Goal: Task Accomplishment & Management: Complete application form

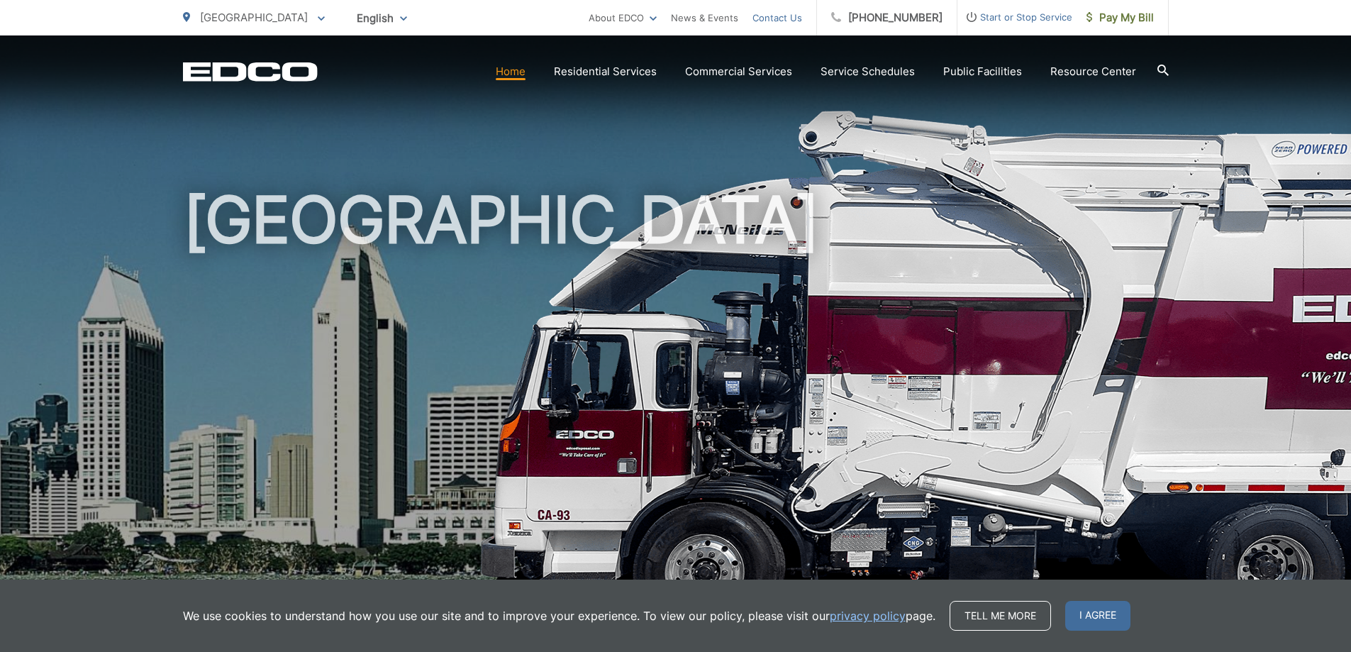
click at [801, 23] on link "Contact Us" at bounding box center [777, 17] width 50 height 17
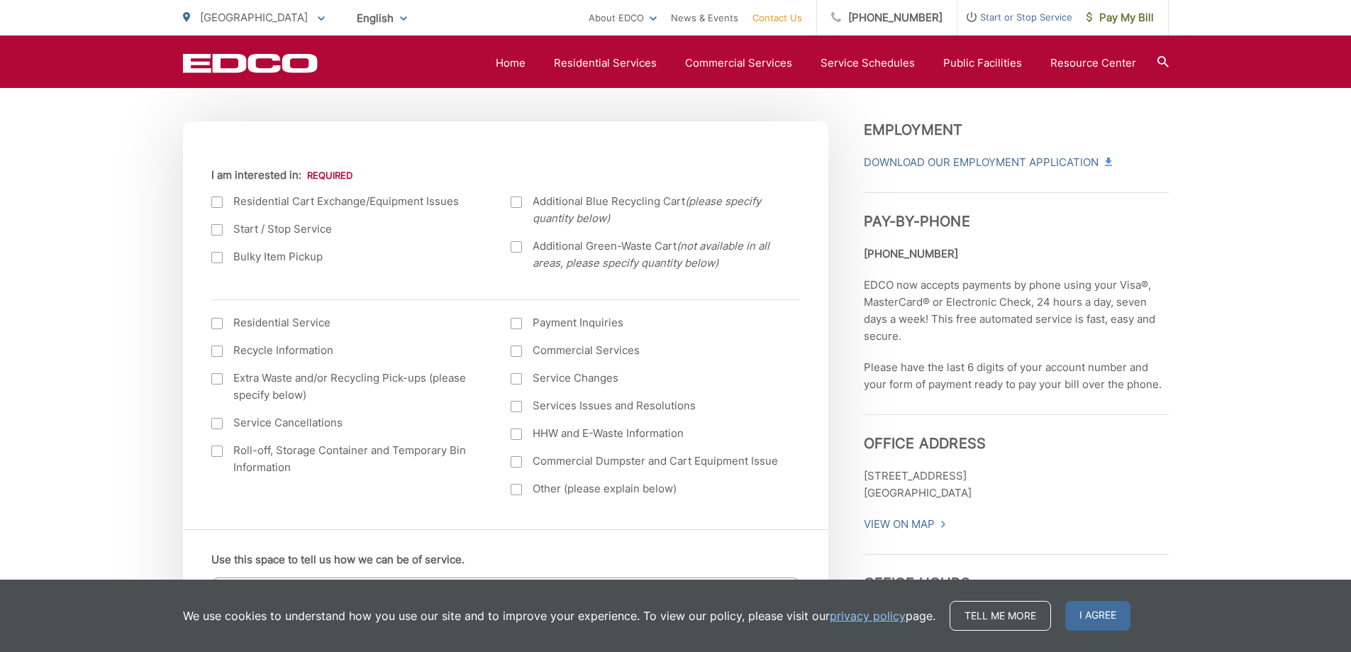
scroll to position [492, 0]
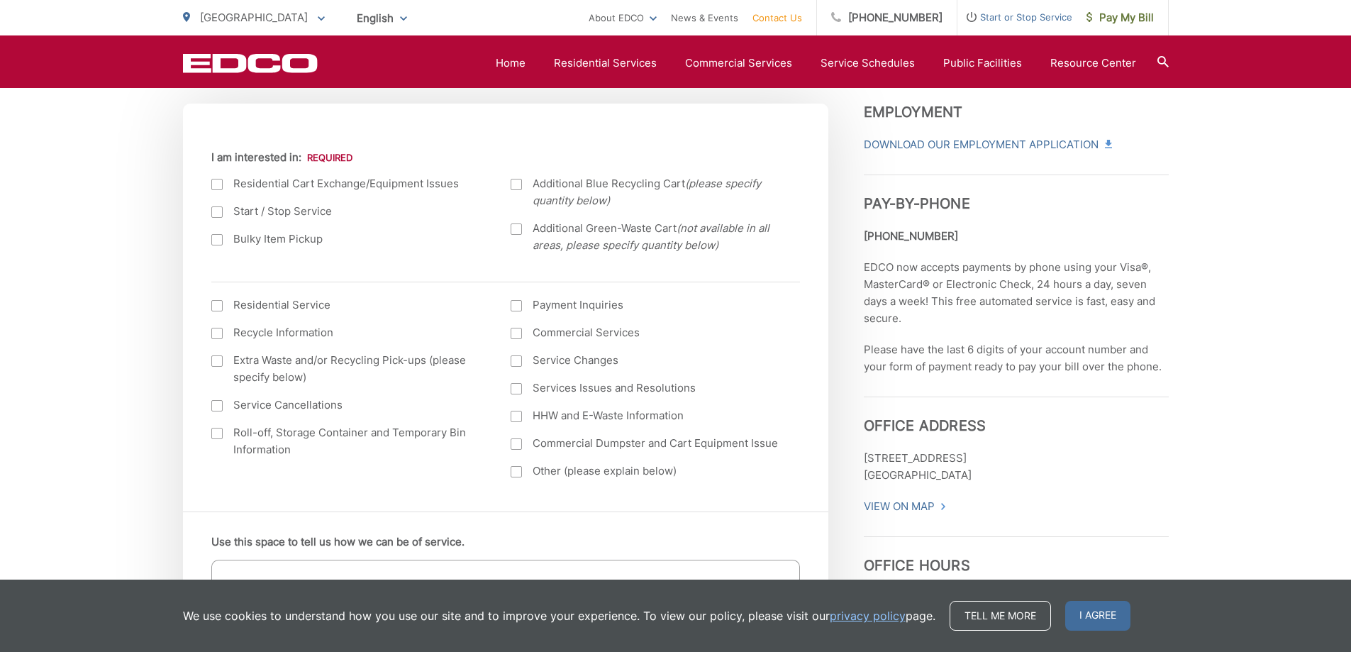
click at [215, 435] on div at bounding box center [216, 433] width 11 height 11
click at [0, 0] on input "Roll-off, Storage Container and Temporary Bin Information" at bounding box center [0, 0] width 0 height 0
drag, startPoint x: 1350, startPoint y: 167, endPoint x: 1354, endPoint y: 207, distance: 39.9
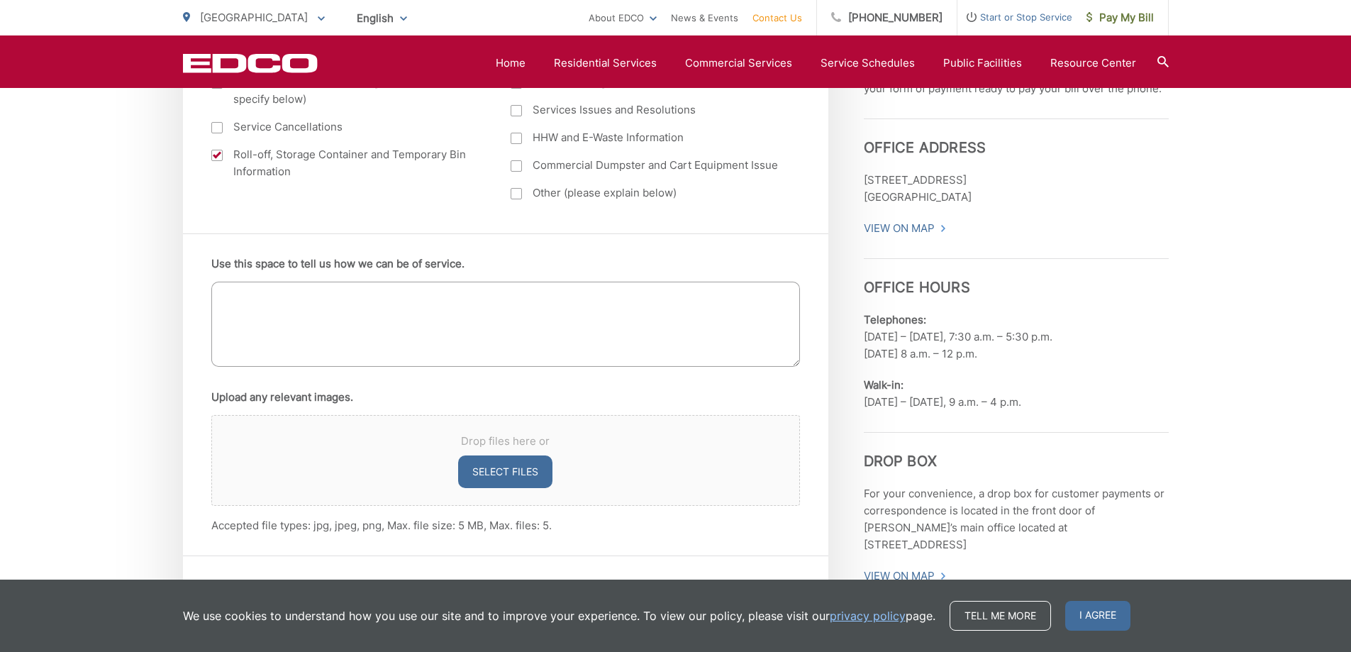
scroll to position [773, 0]
click at [251, 285] on textarea "Use this space to tell us how we can be of service." at bounding box center [505, 321] width 589 height 85
type textarea "w"
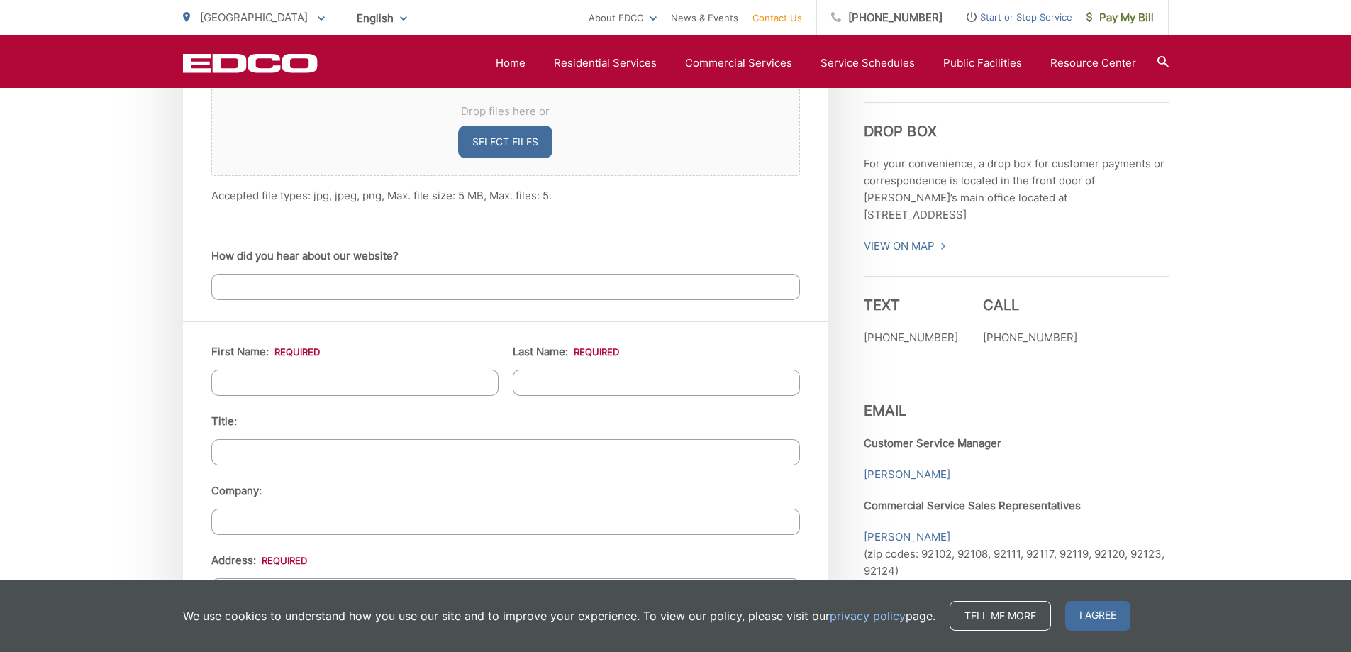
scroll to position [1103, 0]
type textarea "We are building a main house and an ADU in [GEOGRAPHIC_DATA]. It is 1300 and 12…"
click at [262, 291] on input "How did you hear about our website?" at bounding box center [505, 284] width 589 height 26
type input "from the [GEOGRAPHIC_DATA]"
drag, startPoint x: 241, startPoint y: 391, endPoint x: 255, endPoint y: 377, distance: 20.1
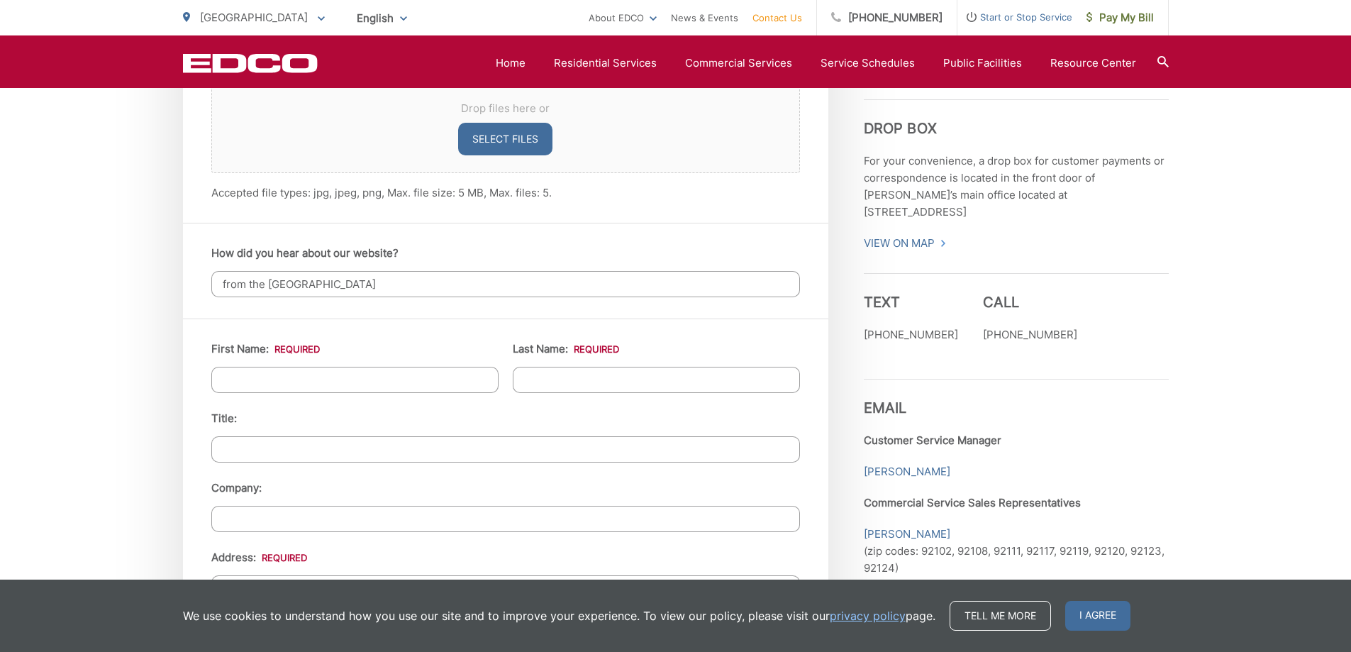
click at [243, 388] on input "First Name: *" at bounding box center [354, 380] width 287 height 26
type input "a"
type input "ANGEL"
click at [615, 369] on input "Last Name: *" at bounding box center [656, 380] width 287 height 26
type input "a"
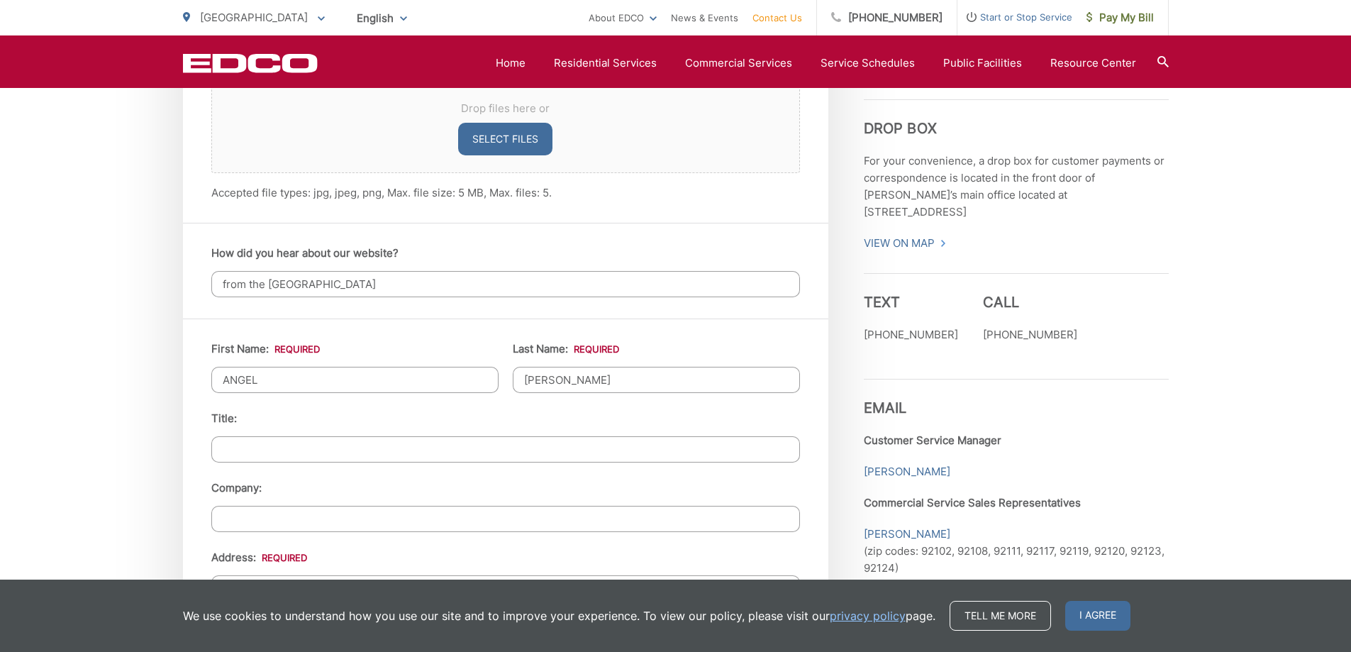
type input "[PERSON_NAME]"
click at [260, 439] on input "Title:" at bounding box center [505, 449] width 589 height 26
type input "h"
type input "H"
type input "OWNER-BUILDER"
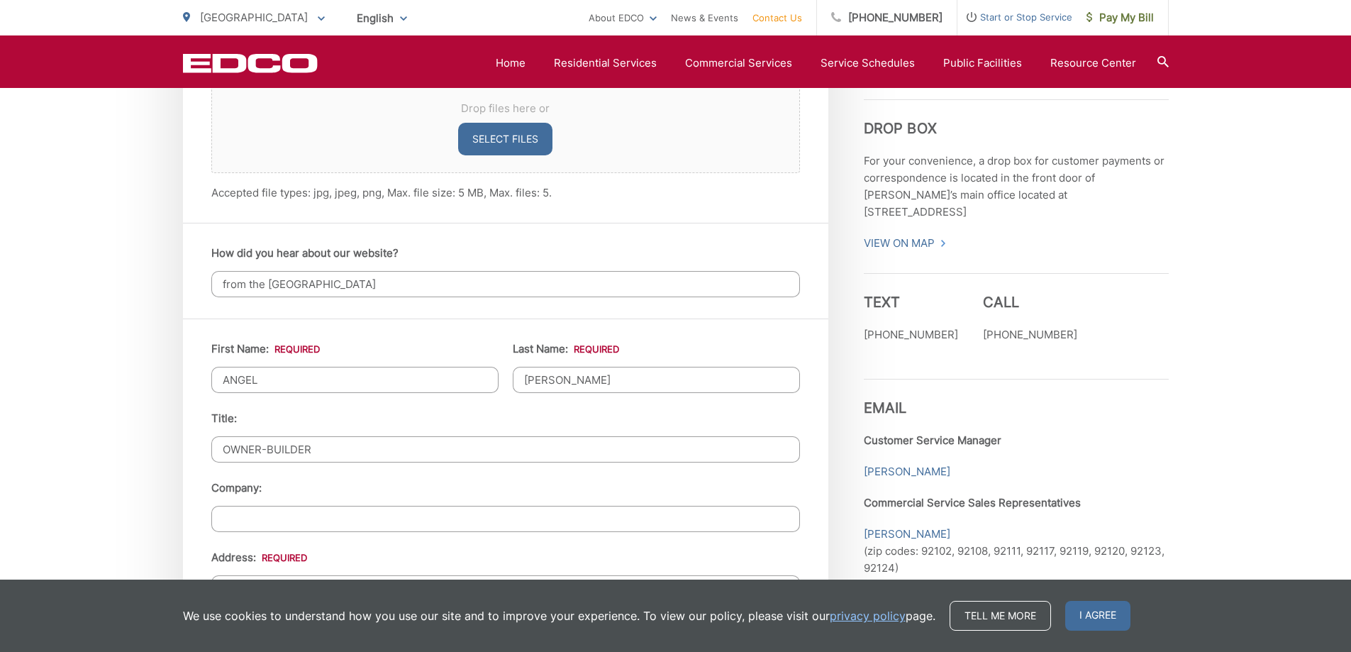
click at [272, 514] on input "Company:" at bounding box center [505, 519] width 589 height 26
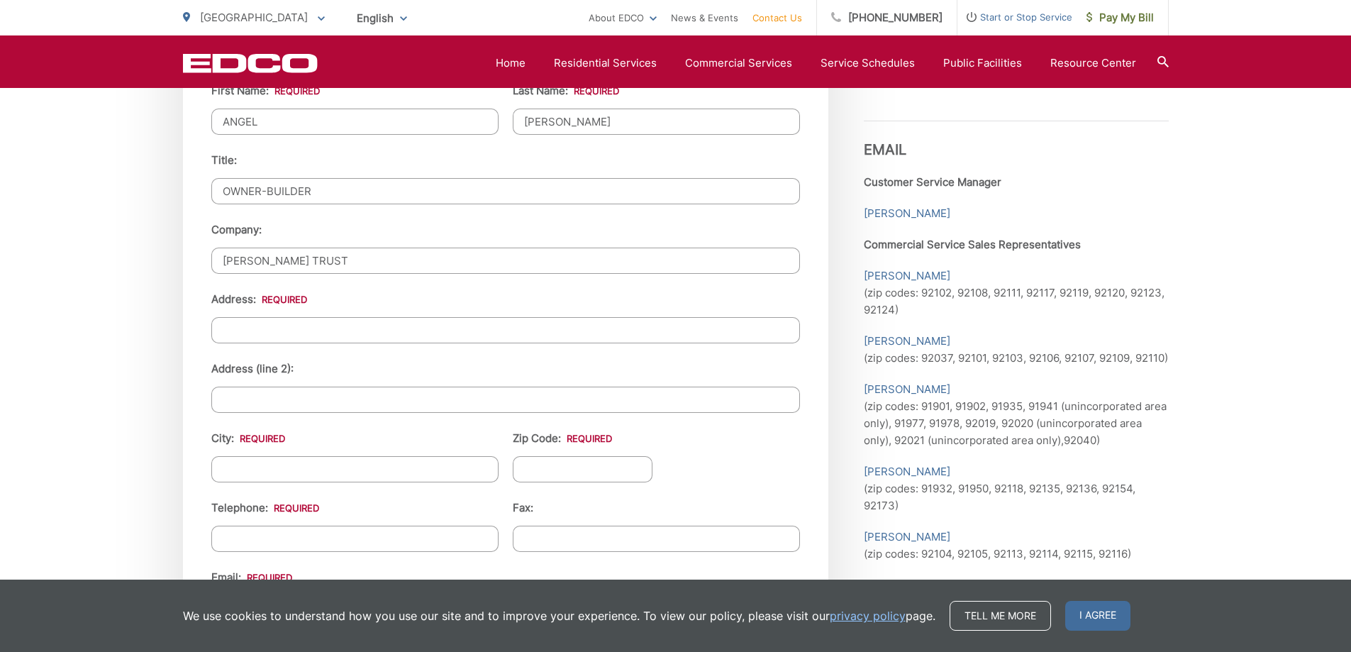
scroll to position [1369, 0]
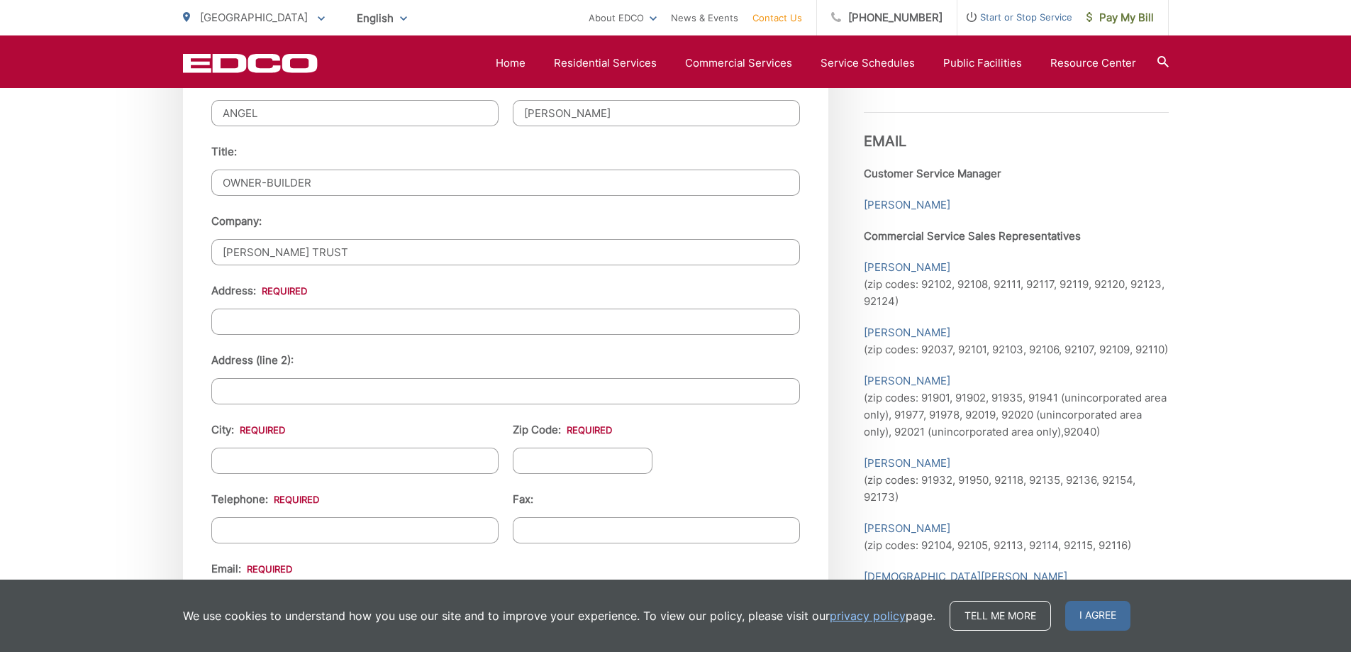
type input "[PERSON_NAME] TRUST"
click at [244, 457] on input "City: *" at bounding box center [354, 460] width 287 height 26
click at [228, 319] on input "Address: *" at bounding box center [505, 321] width 589 height 26
type input "[STREET_ADDRESS]"
click at [248, 408] on ul "First Name: * ANGEL Last Name: * [PERSON_NAME] Title: OWNER-BUILDER Company: [P…" at bounding box center [505, 408] width 589 height 669
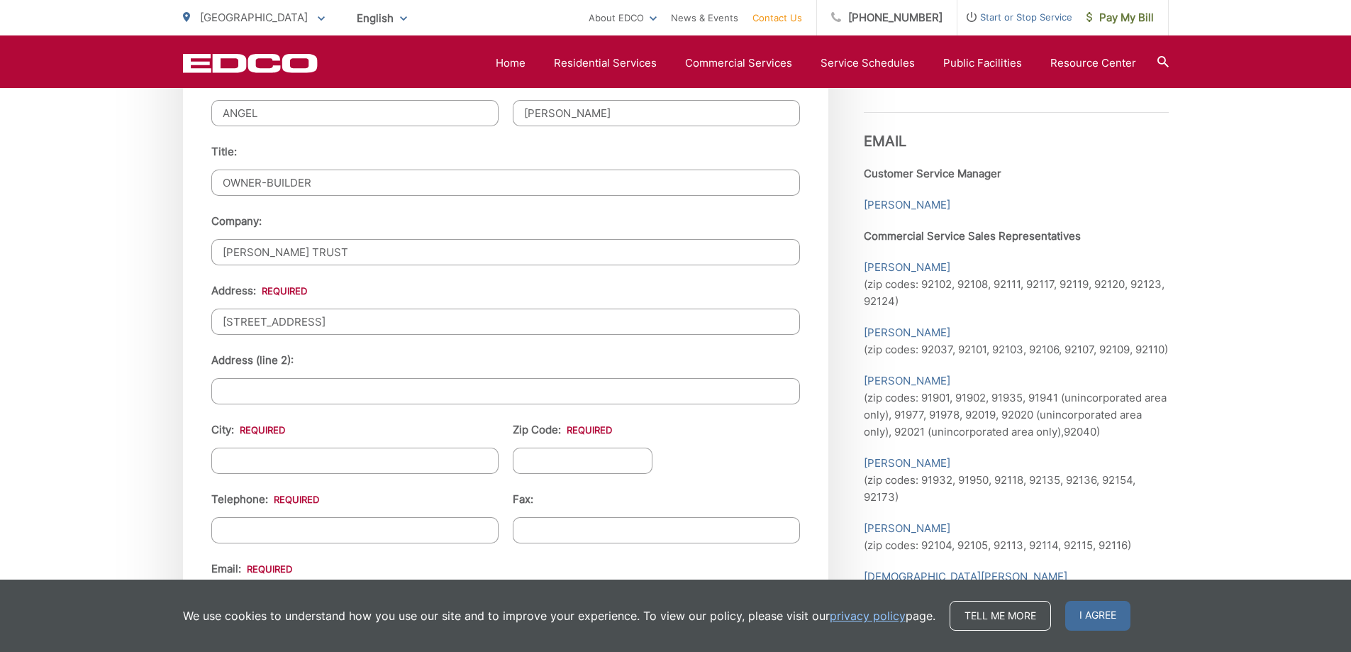
click at [242, 394] on input "Address (line 2):" at bounding box center [505, 391] width 589 height 26
click at [354, 391] on input "[GEOGRAPHIC_DATA]" at bounding box center [505, 391] width 589 height 26
type input "L"
click at [264, 470] on input "City: *" at bounding box center [354, 460] width 287 height 26
type input "LAKESIDE"
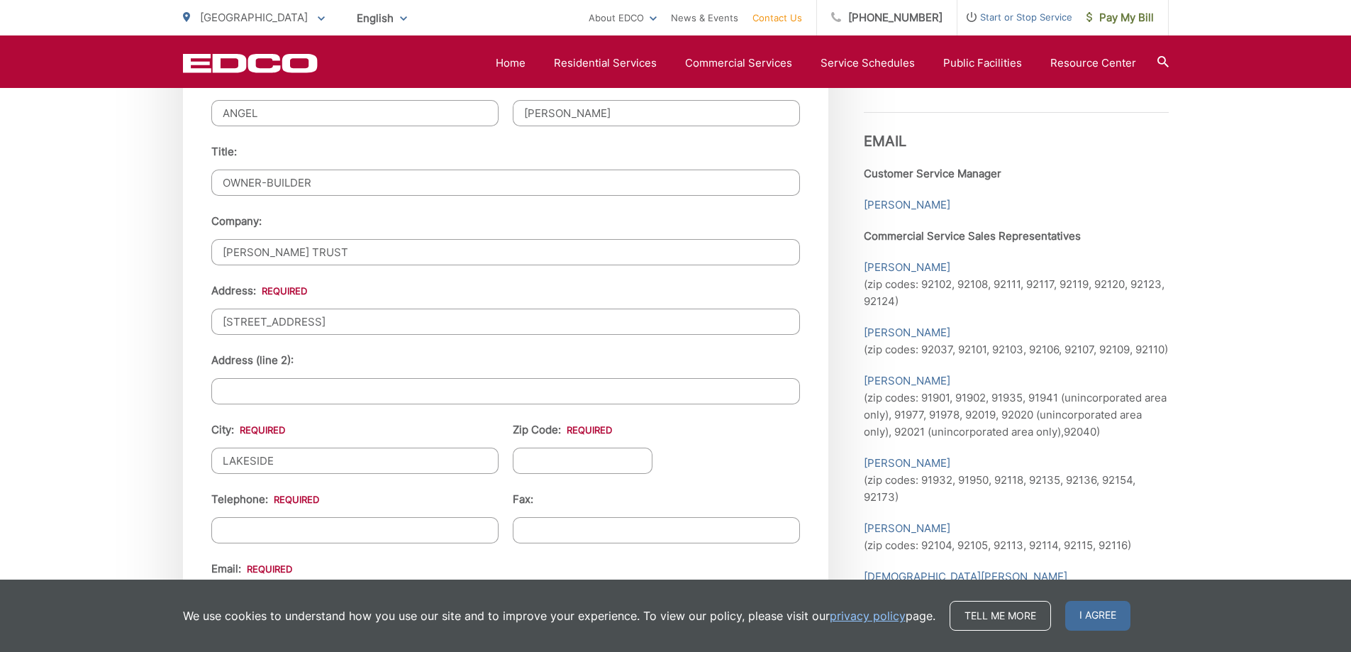
click at [579, 463] on input "Zip Code: *" at bounding box center [583, 460] width 140 height 26
type input "92040"
click at [335, 506] on li "Telephone: *" at bounding box center [354, 517] width 287 height 52
click at [321, 529] on input "(___) ___-____" at bounding box center [354, 530] width 287 height 26
type input "[PHONE_NUMBER]"
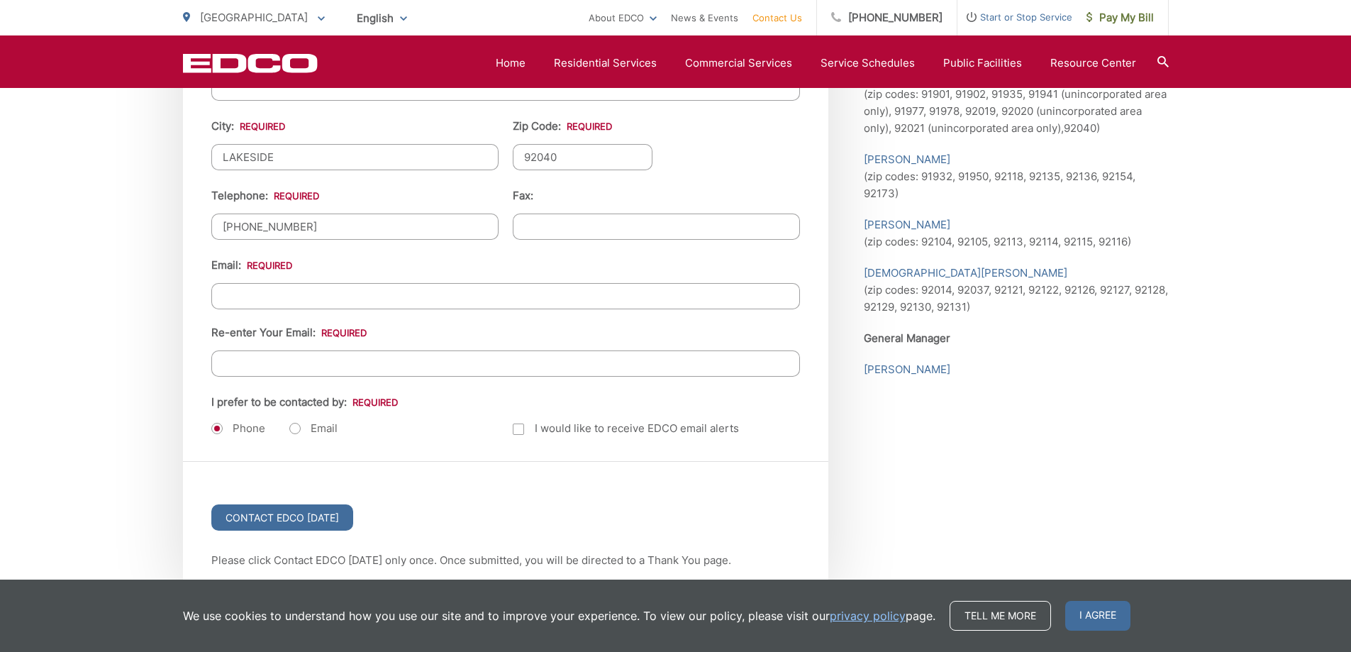
scroll to position [1685, 0]
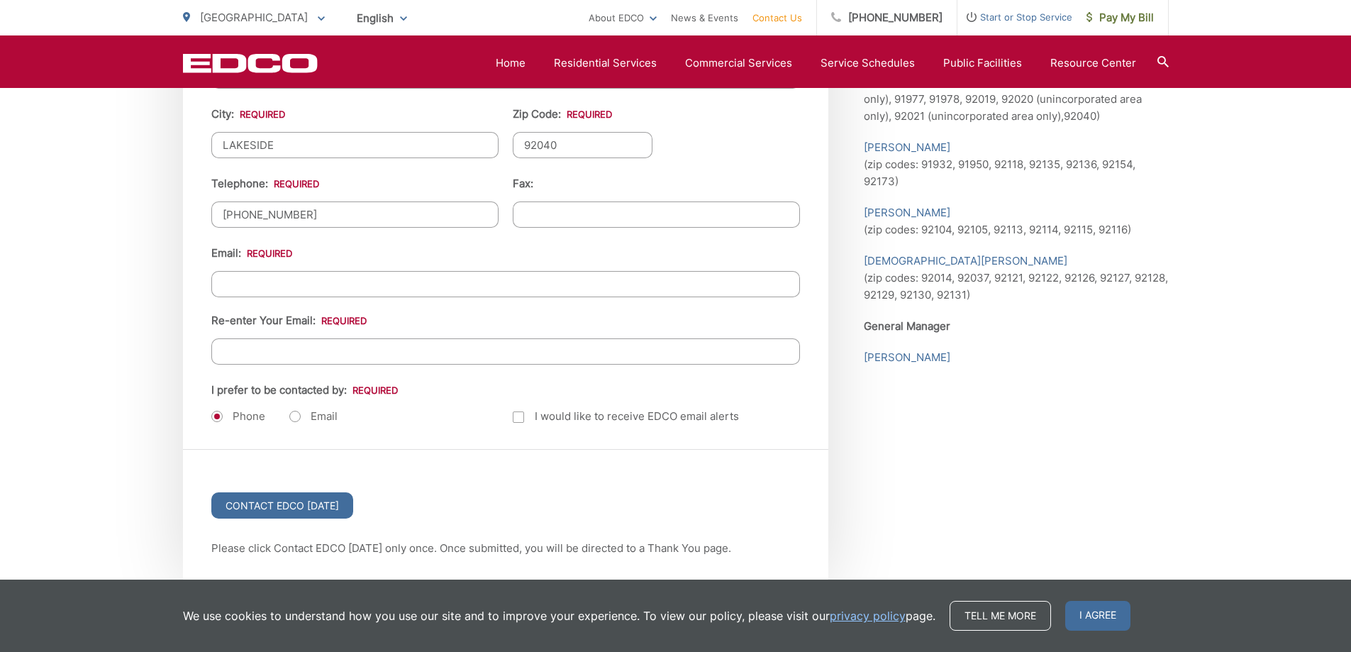
click at [264, 268] on div "Email: Re-enter Your Email:" at bounding box center [505, 305] width 589 height 120
click at [265, 290] on input "Email *" at bounding box center [505, 284] width 589 height 26
type input "A"
type input "[EMAIL_ADDRESS][DOMAIN_NAME]"
click at [289, 344] on input "Re-enter Your Email:" at bounding box center [505, 351] width 589 height 26
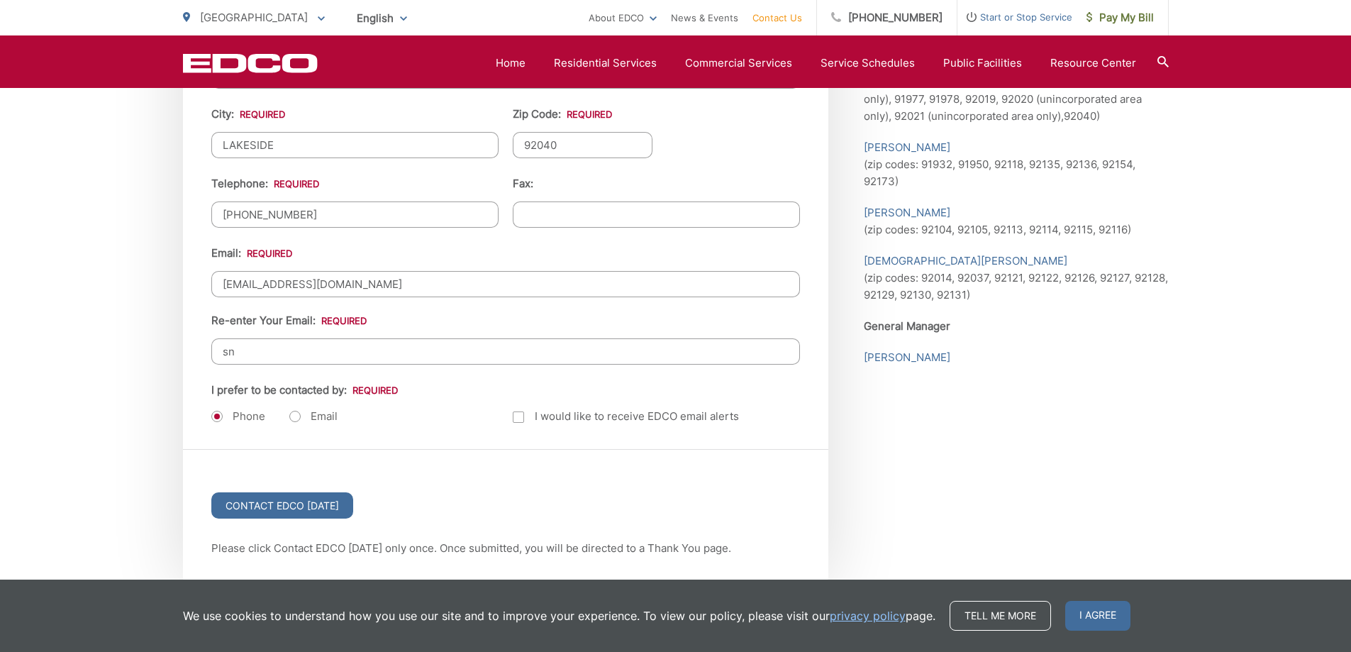
type input "s"
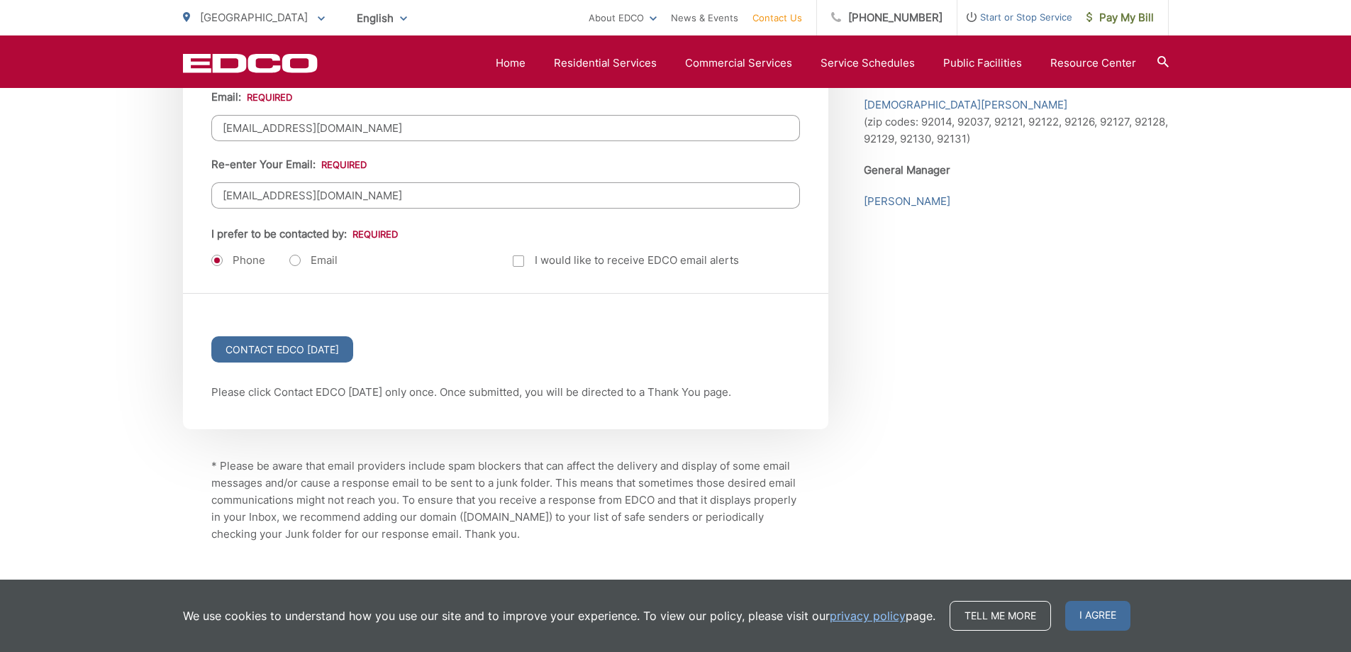
scroll to position [1905, 0]
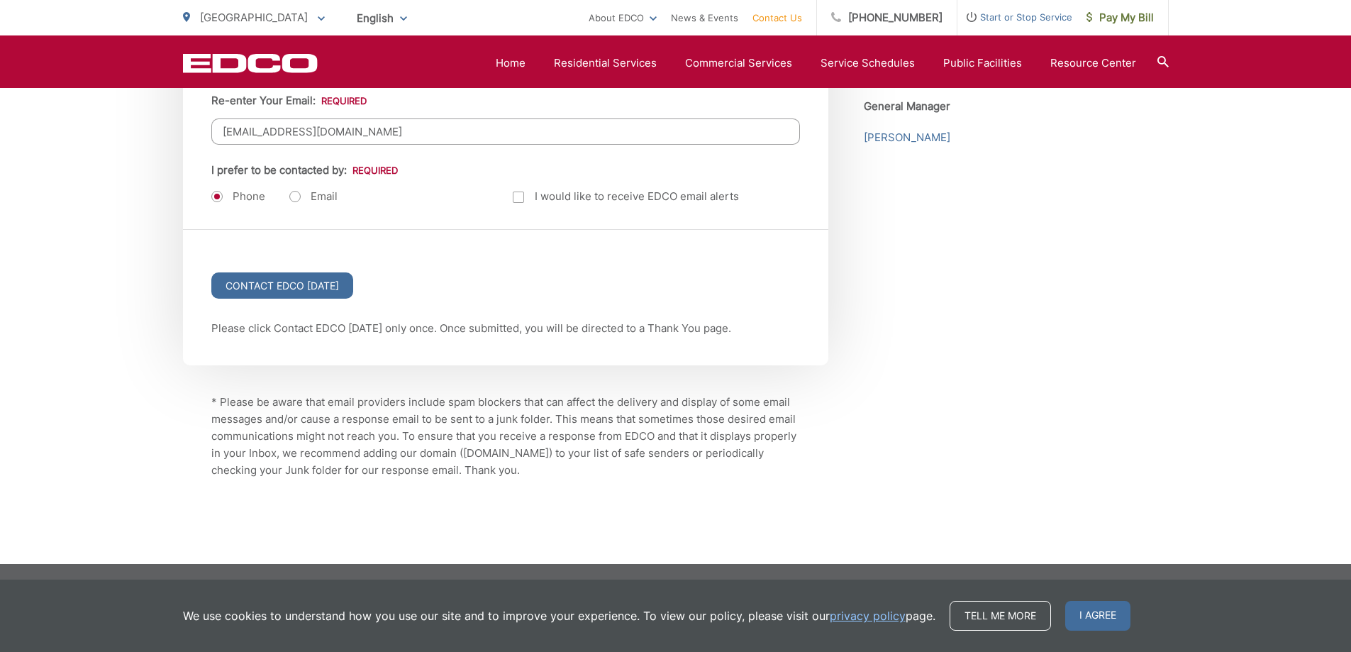
type input "[EMAIL_ADDRESS][DOMAIN_NAME]"
click at [520, 195] on div at bounding box center [518, 196] width 11 height 11
click at [0, 0] on input "Email Alerts" at bounding box center [0, 0] width 0 height 0
click at [287, 284] on input "Contact EDCO [DATE]" at bounding box center [282, 285] width 142 height 26
